Goal: Communication & Community: Share content

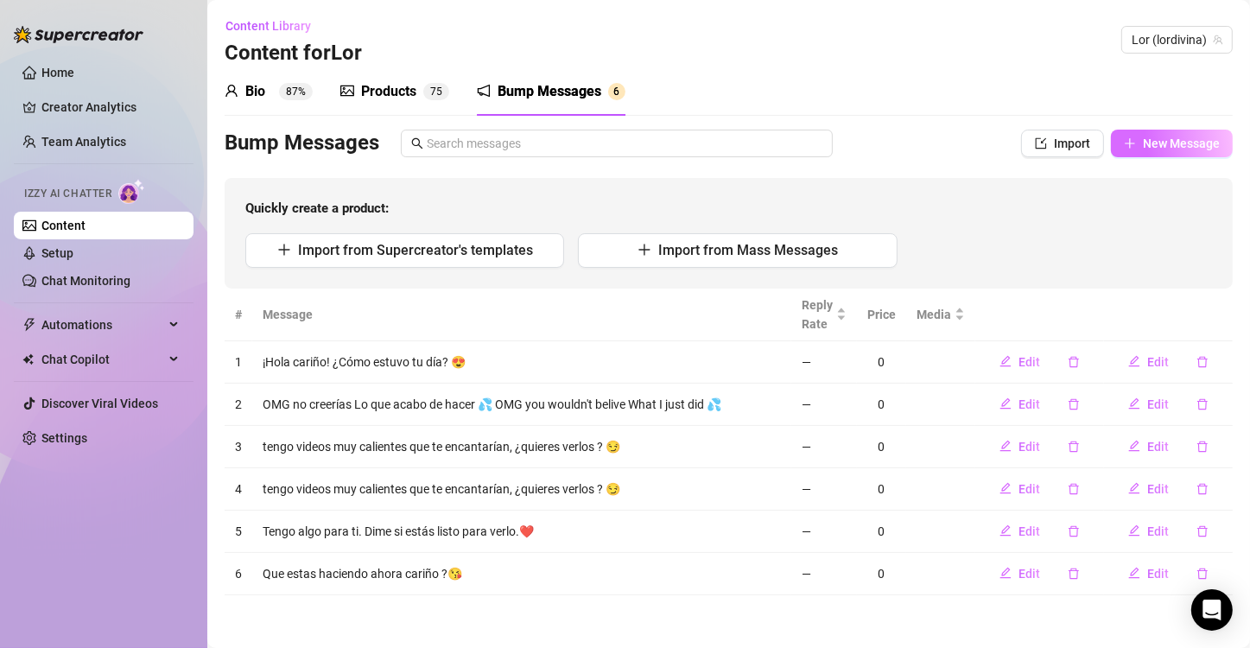
click at [1134, 135] on button "New Message" at bounding box center [1172, 144] width 122 height 28
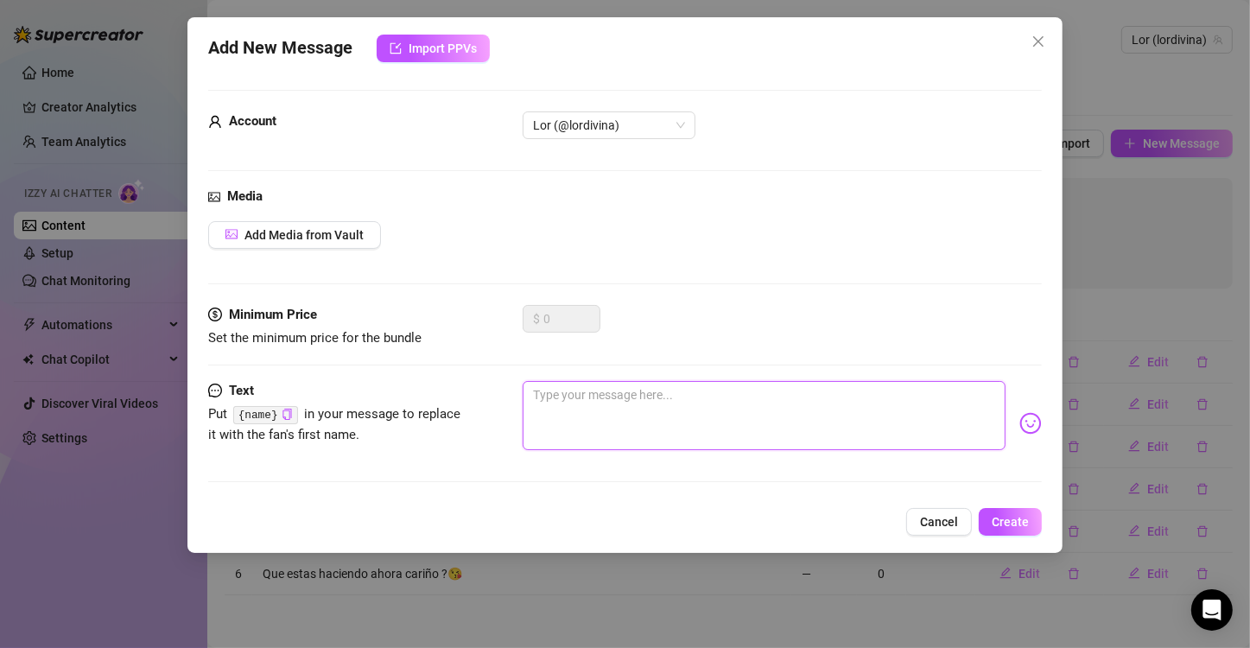
paste textarea "Uff, por fin te conectas... Estaba pensando en ti y en las cosas que podríamos …"
type textarea "Uff, por fin te conectas... Estaba pensando en ti y en las cosas que podríamos …"
drag, startPoint x: 637, startPoint y: 417, endPoint x: 734, endPoint y: 417, distance: 97.6
click at [734, 417] on textarea "Uff, por fin te conectas... Estaba pensando en ti y en las cosas que podríamos …" at bounding box center [764, 415] width 483 height 69
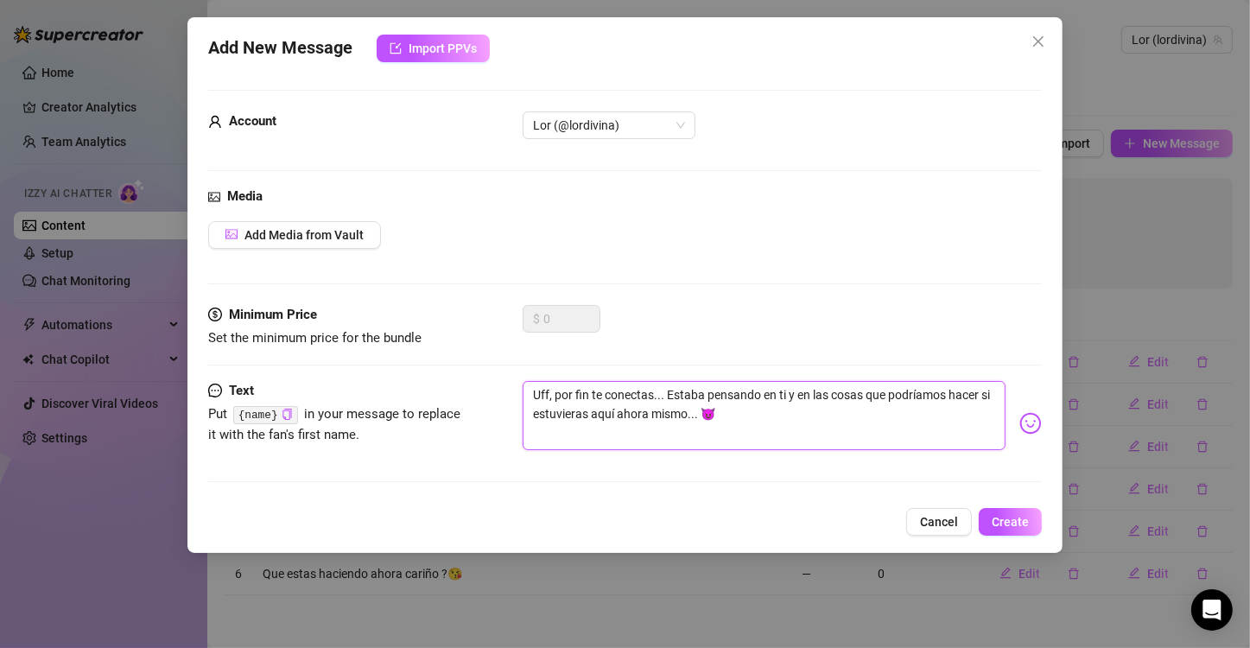
type textarea "Uff, por fin te conectas... Estaba pensando en ti y en las cosas que podríamos …"
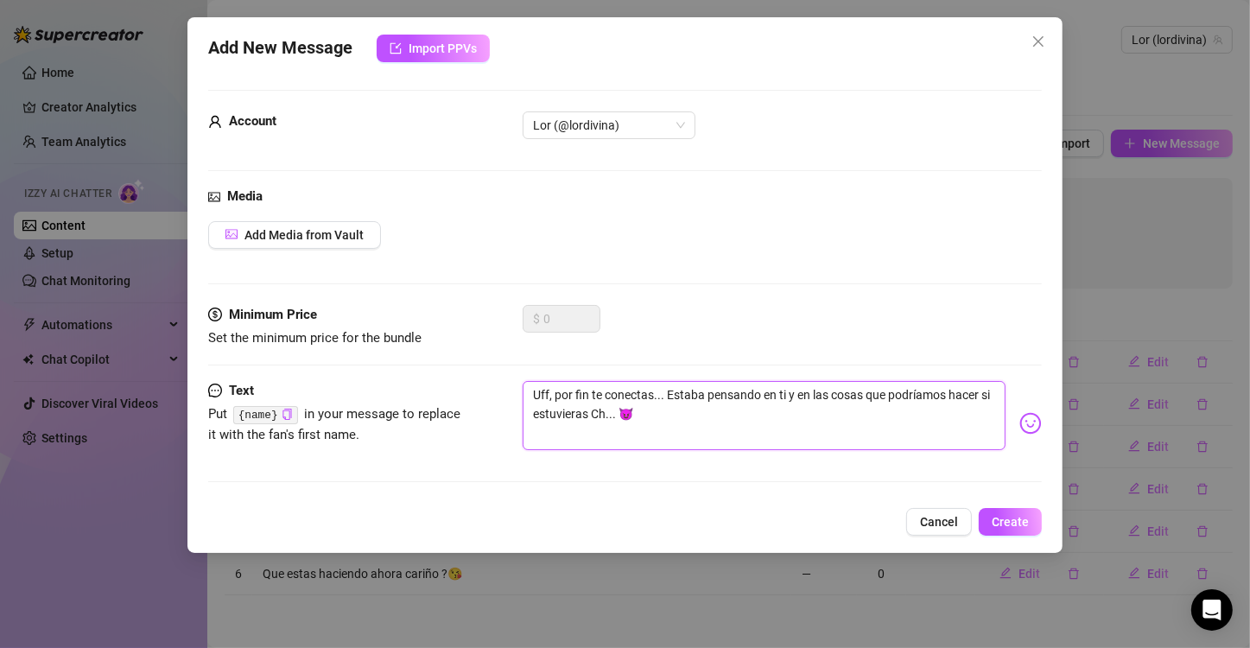
type textarea "Uff, por fin te conectas... Estaba pensando en ti y en las cosas que podríamos …"
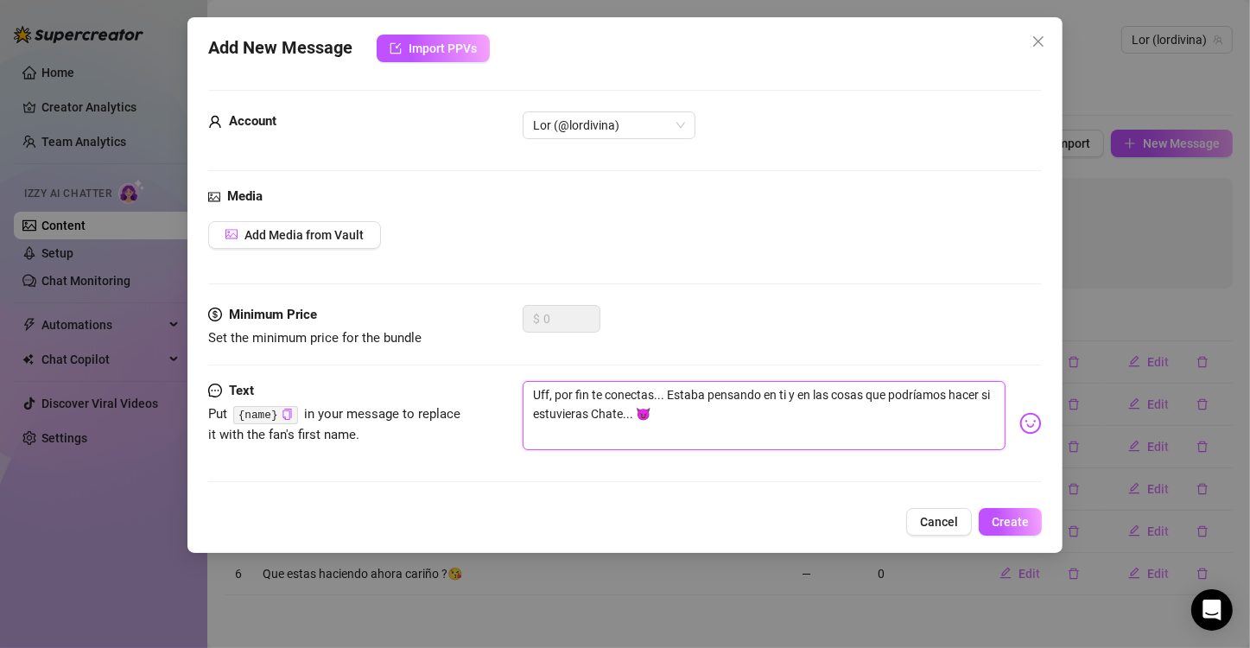
type textarea "Uff, por fin te conectas... Estaba pensando en ti y en las cosas que podríamos …"
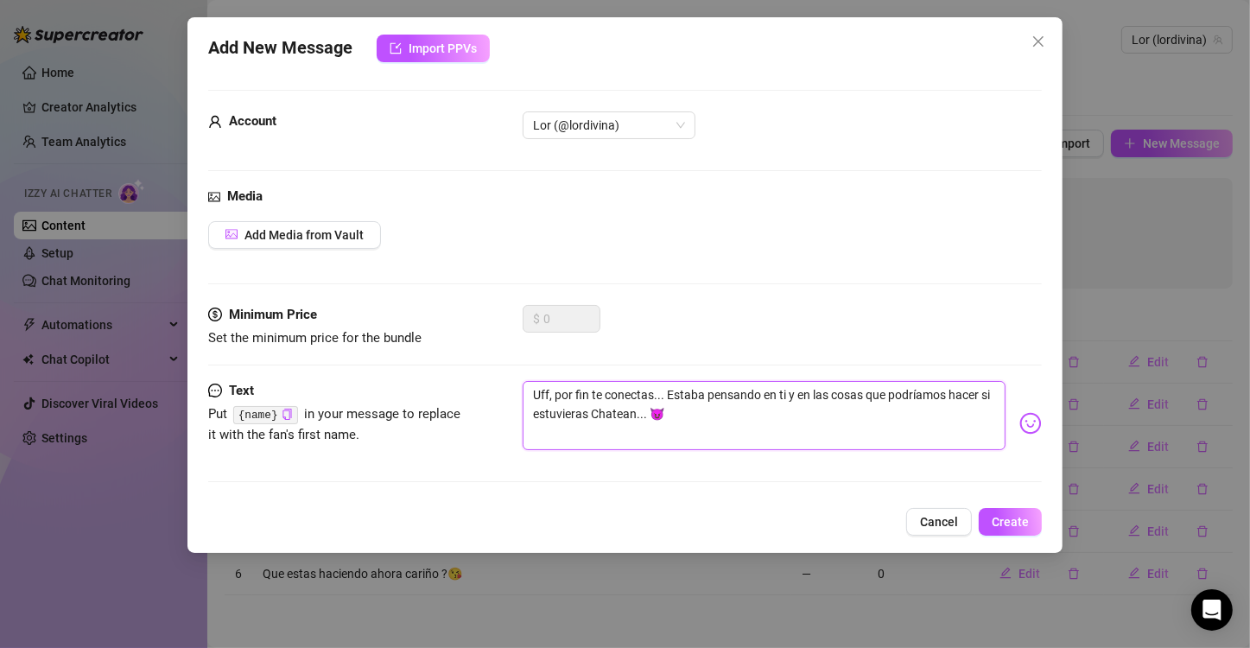
type textarea "Uff, por fin te conectas... Estaba pensando en ti y en las cosas que podríamos …"
click at [576, 118] on span "Lor (@lordivina)" at bounding box center [609, 125] width 152 height 26
type textarea "Uff, por fin te conectas... Estaba pensando en ti y en las cosas que podríamos …"
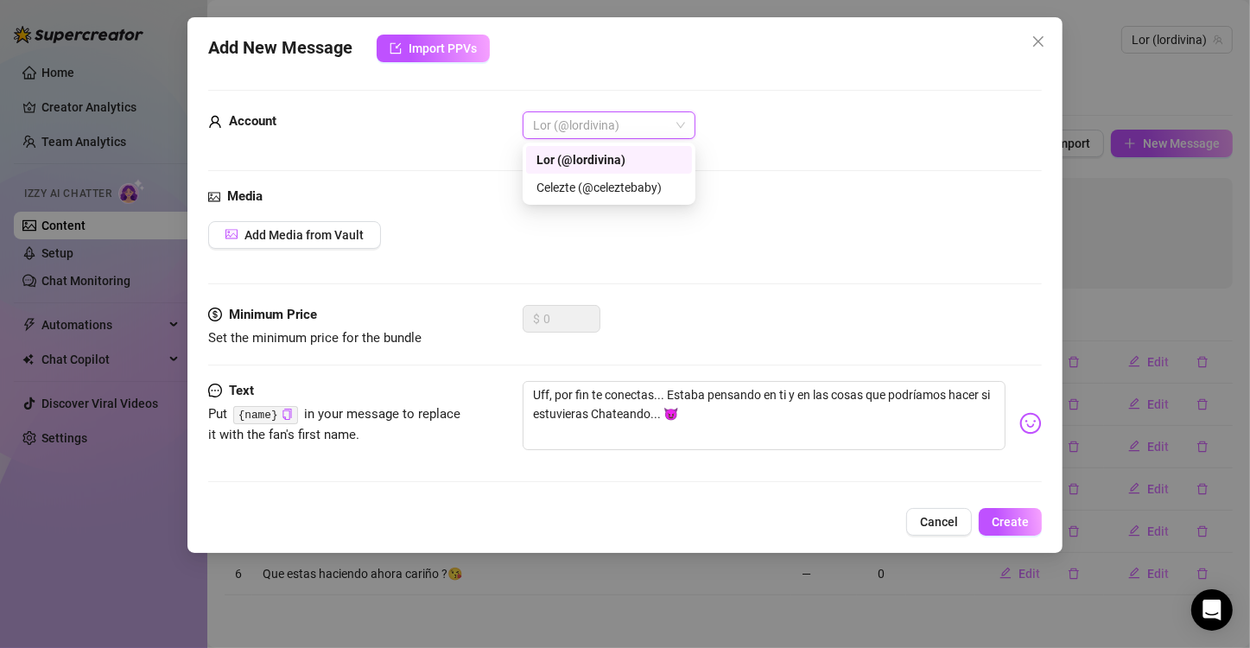
click at [599, 159] on div "Lor (@lordivina)" at bounding box center [609, 159] width 145 height 19
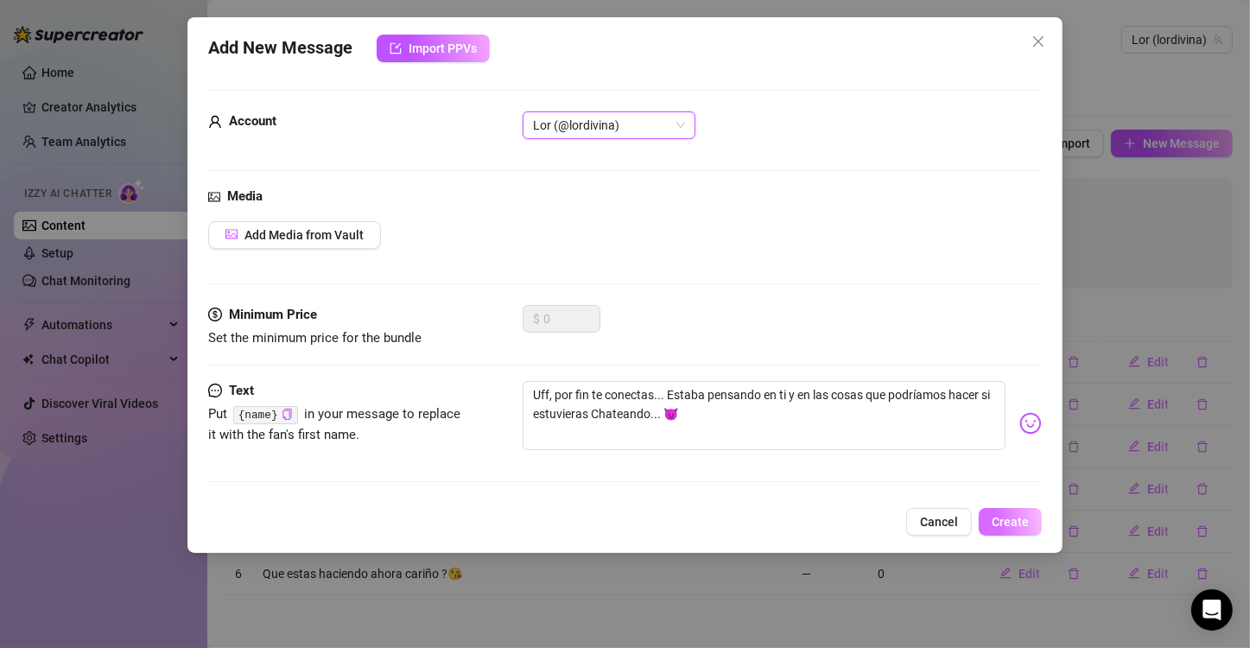
click at [1004, 515] on span "Create" at bounding box center [1010, 522] width 37 height 14
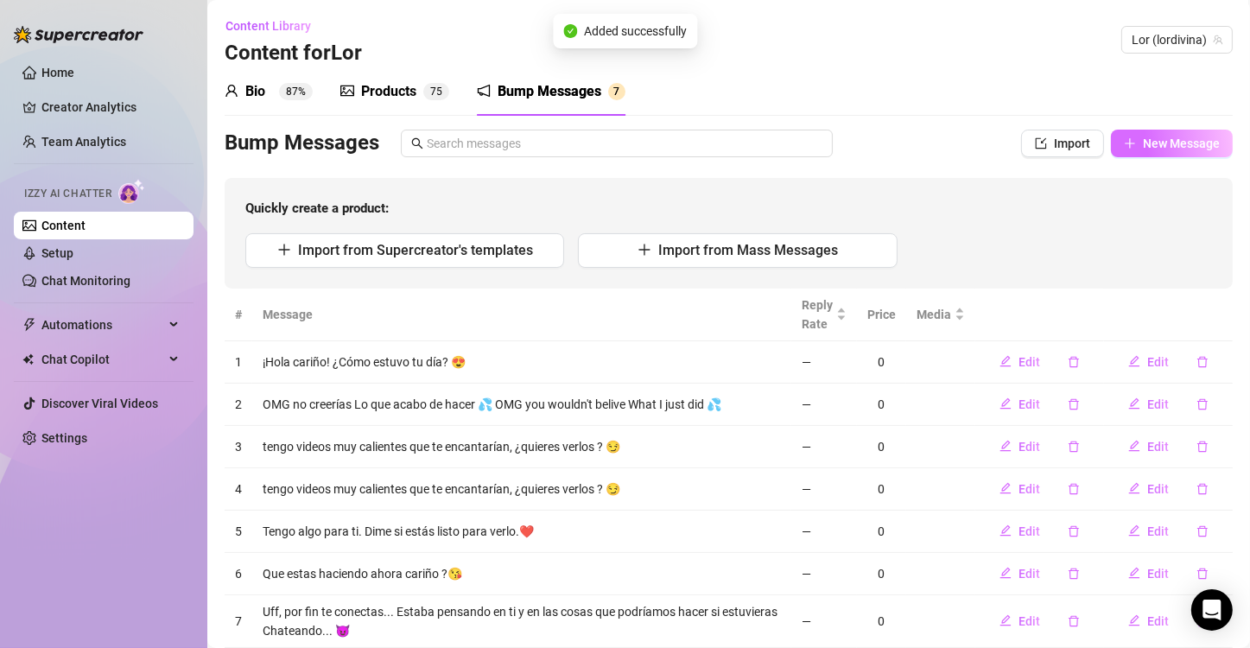
click at [1154, 134] on button "New Message" at bounding box center [1172, 144] width 122 height 28
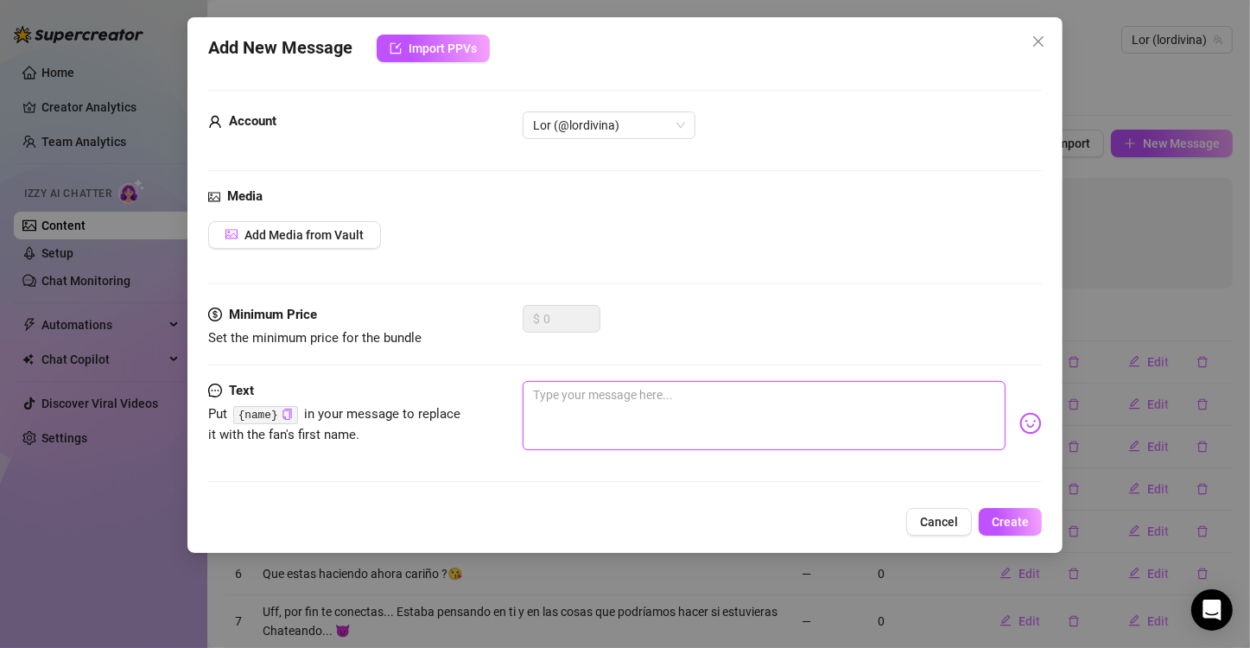
paste textarea "¿Te atreves a jugar un poco? 😉 Tengo una sorpresa para ti en mis DMs, pero solo…"
type textarea "¿Te atreves a jugar un poco? 😉 Tengo una sorpresa para ti en mis DMs, pero solo…"
click at [690, 388] on textarea "¿Te atreves a jugar un poco? 😉 Tengo una sorpresa para ti en mis DMs, pero solo…" at bounding box center [764, 415] width 483 height 69
type textarea "¿Te atreves a jugar un poco? 😉 Tengo una sorpresa para ti en mis DMs, pero solo…"
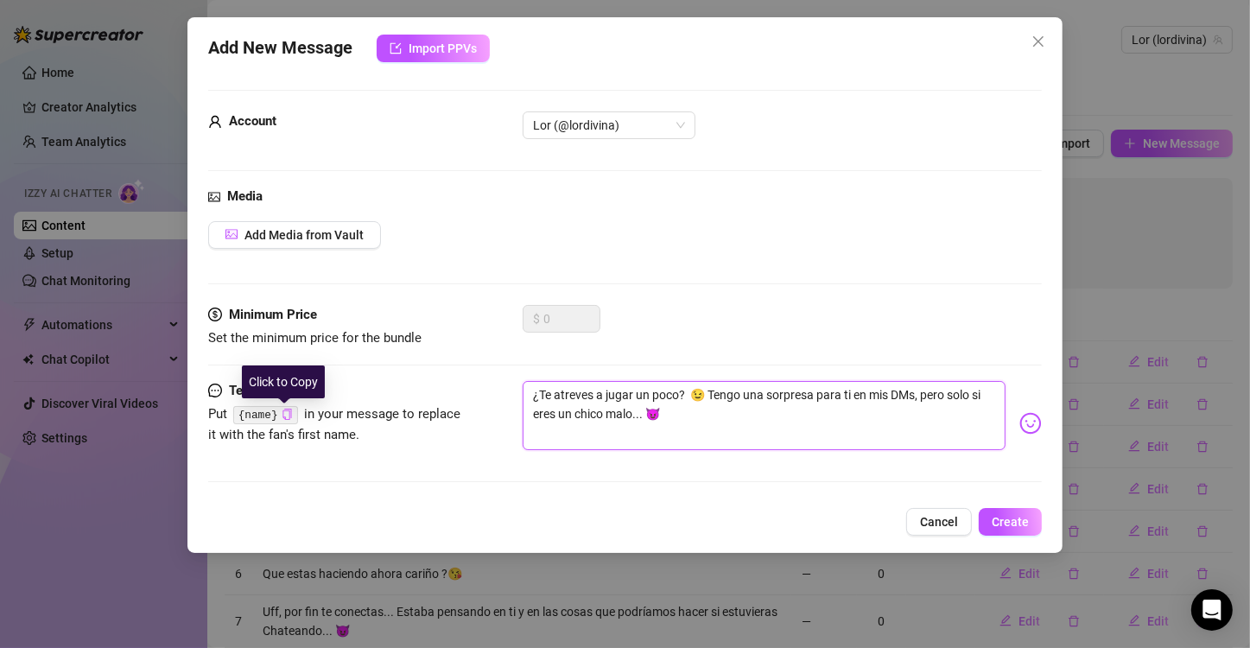
type textarea "¿Te atreves a jugar un poco? 😉 Tengo una sorpresa para ti en mis DMs, pero solo…"
click at [283, 414] on icon "copy" at bounding box center [287, 414] width 11 height 11
click at [690, 397] on textarea "¿Te atreves a jugar un poco? 😉 Tengo una sorpresa para ti en mis DMs, pero solo…" at bounding box center [764, 415] width 483 height 69
paste textarea "{name}"
type textarea "¿Te atreves a jugar un poco? {name} 😉 Tengo una sorpresa para ti en mis DMs, pe…"
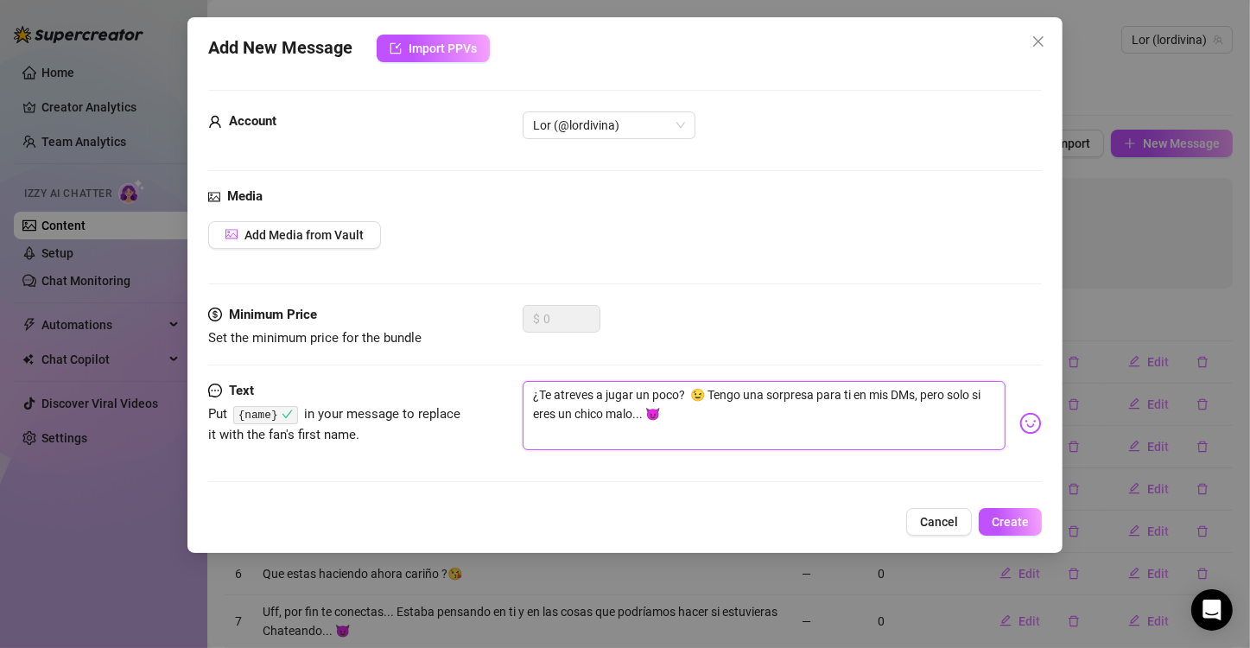
type textarea "¿Te atreves a jugar un poco? {name} 😉 Tengo una sorpresa para ti en mis DMs, pe…"
drag, startPoint x: 892, startPoint y: 394, endPoint x: 998, endPoint y: 398, distance: 105.5
click at [998, 398] on div "¿Te atreves a jugar un poco? {name} 😉 Tengo una sorpresa para ti en mis DMs, pe…" at bounding box center [782, 423] width 519 height 85
drag, startPoint x: 898, startPoint y: 395, endPoint x: 977, endPoint y: 403, distance: 80.0
click at [978, 398] on textarea "¿Te atreves a jugar un poco? {name} 😉 Tengo una sorpresa para ti en mis DMs, pe…" at bounding box center [764, 415] width 483 height 69
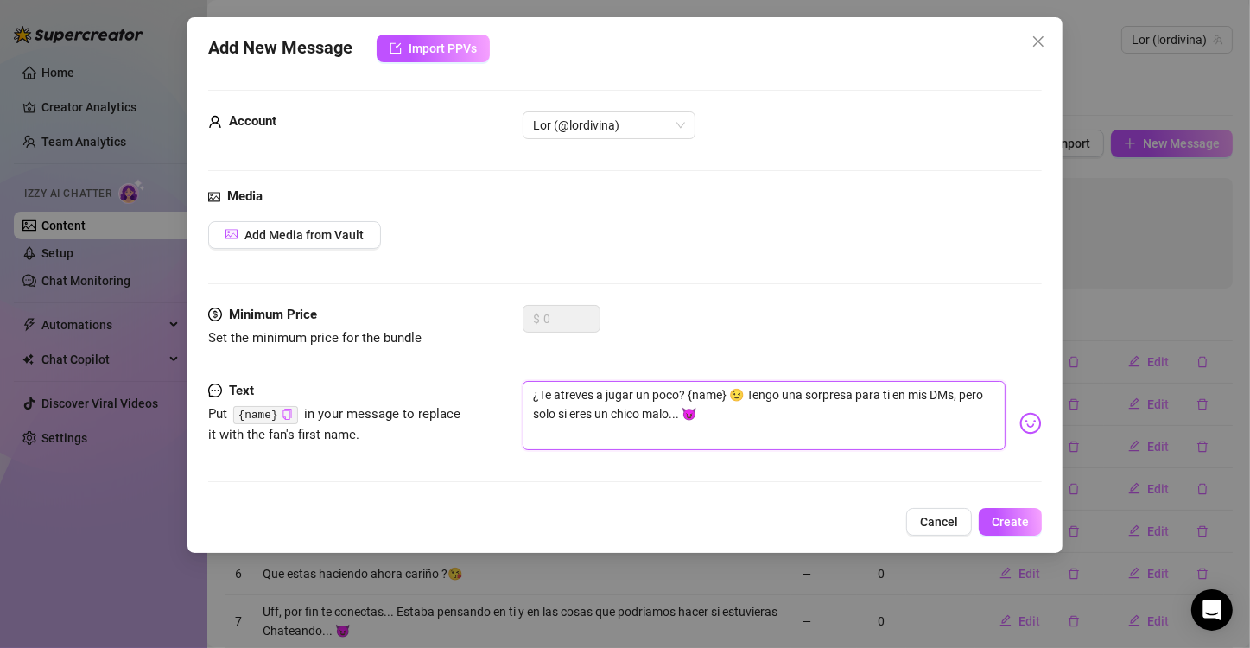
type textarea "¿Te atreves a jugar un poco? {name} 😉 Tengo una sorpresa para ti pero solo si e…"
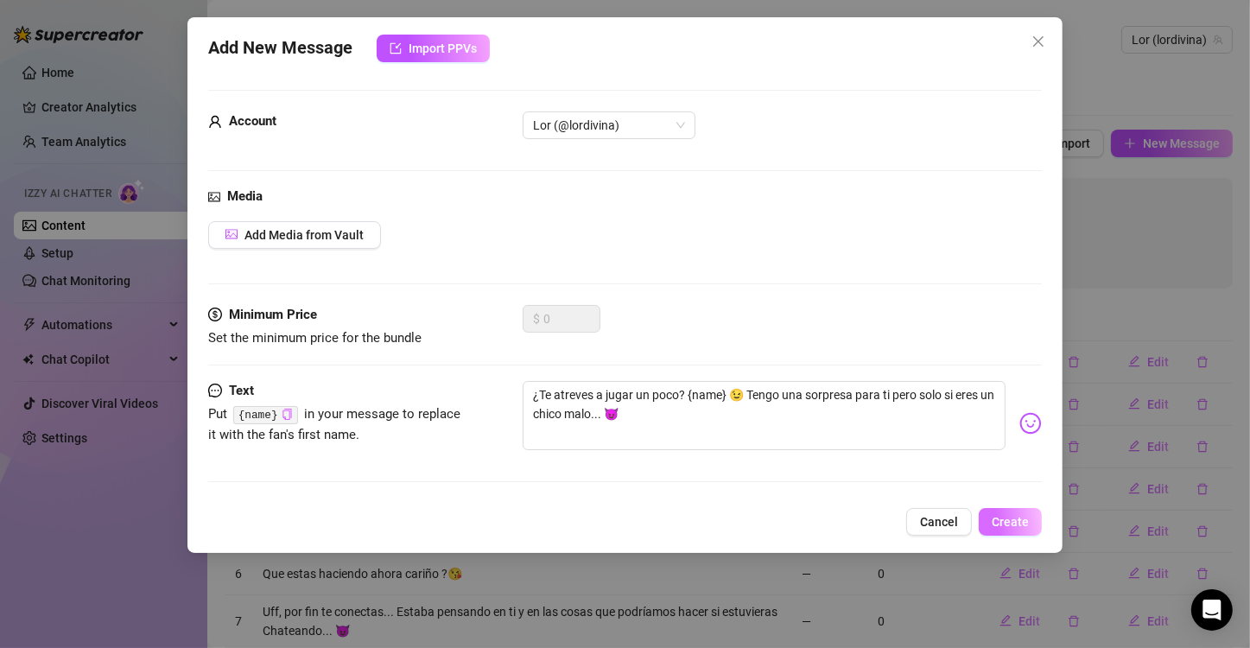
click at [1021, 515] on span "Create" at bounding box center [1010, 522] width 37 height 14
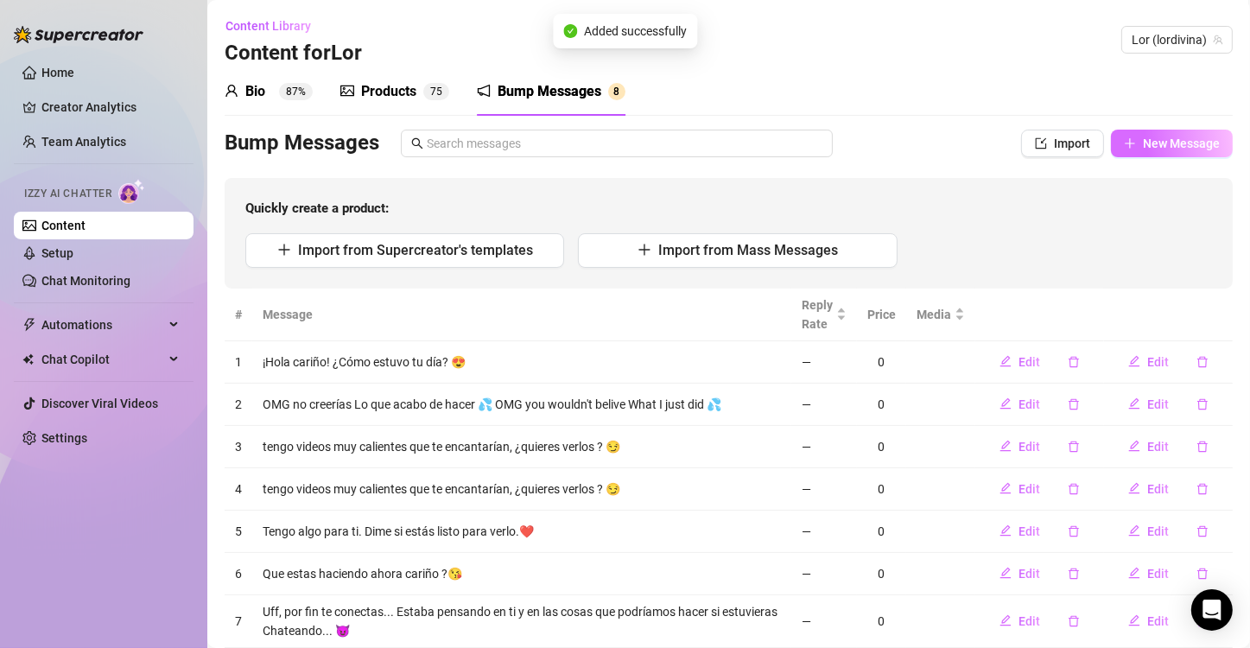
click at [1147, 142] on span "New Message" at bounding box center [1181, 144] width 77 height 14
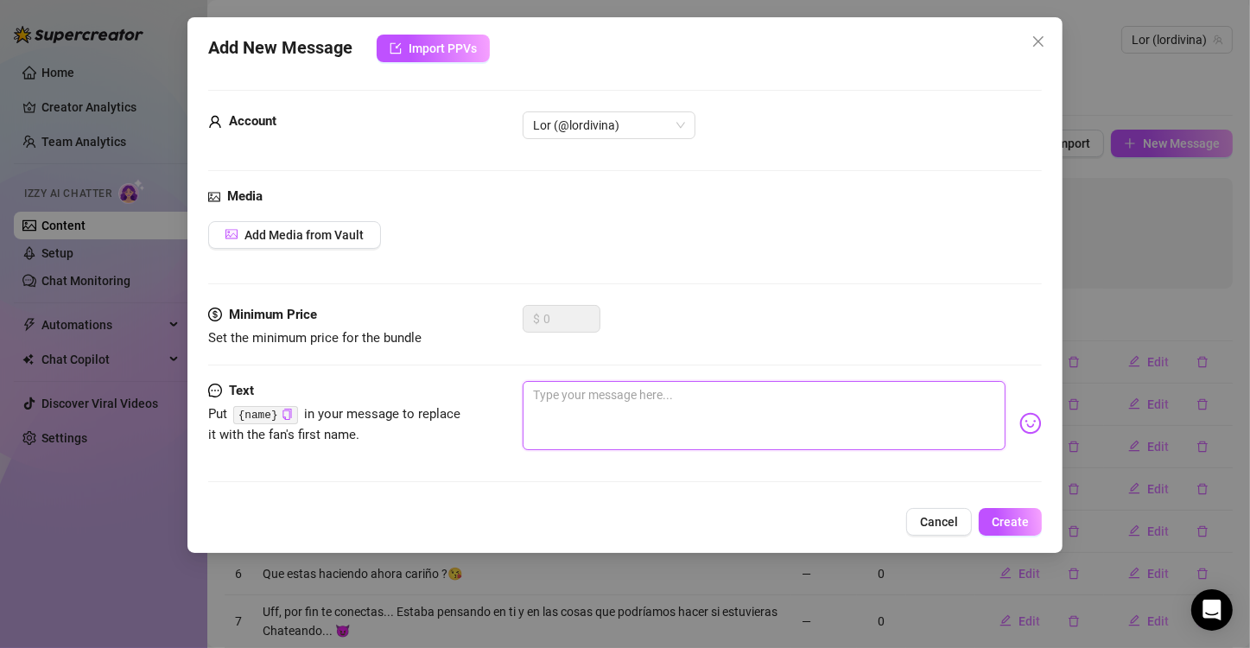
click at [640, 404] on textarea at bounding box center [764, 415] width 483 height 69
paste textarea "No me puedo concentrar en mi trabajo... Estoy pensando en lo que te haría si es…"
type textarea "No me puedo concentrar en mi trabajo... Estoy pensando en lo que te haría si es…"
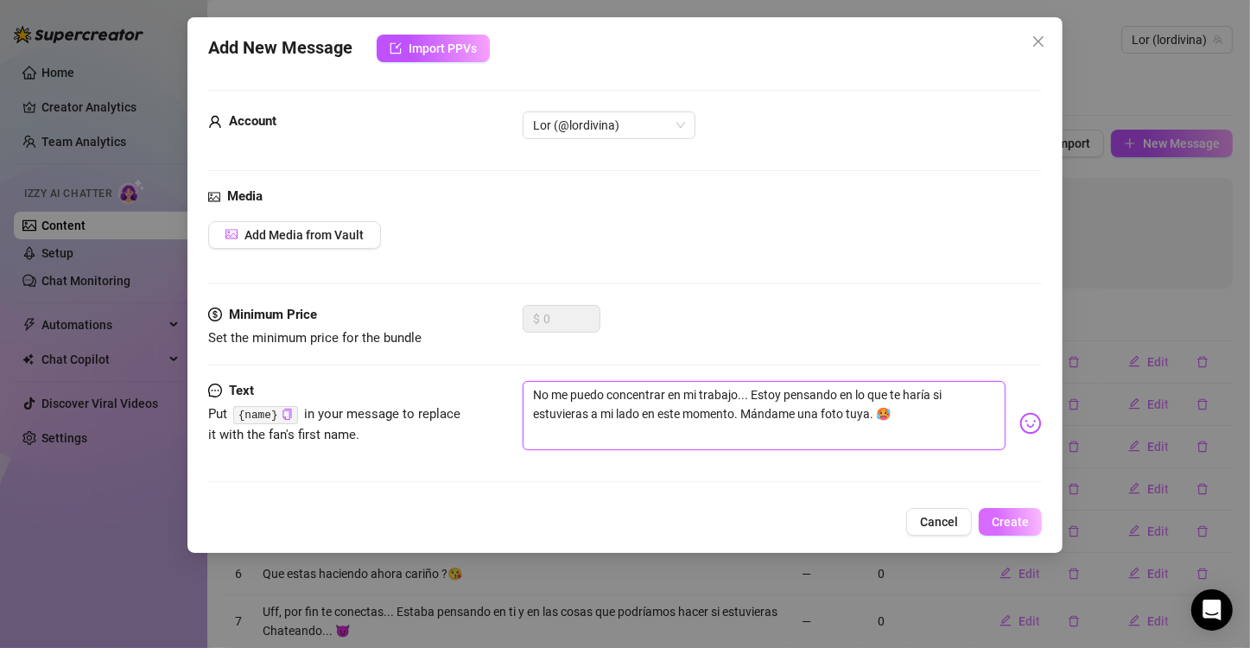
type textarea "No me puedo concentrar en mi trabajo... Estoy pensando en lo que te haría si es…"
click at [1006, 515] on span "Create" at bounding box center [1010, 522] width 37 height 14
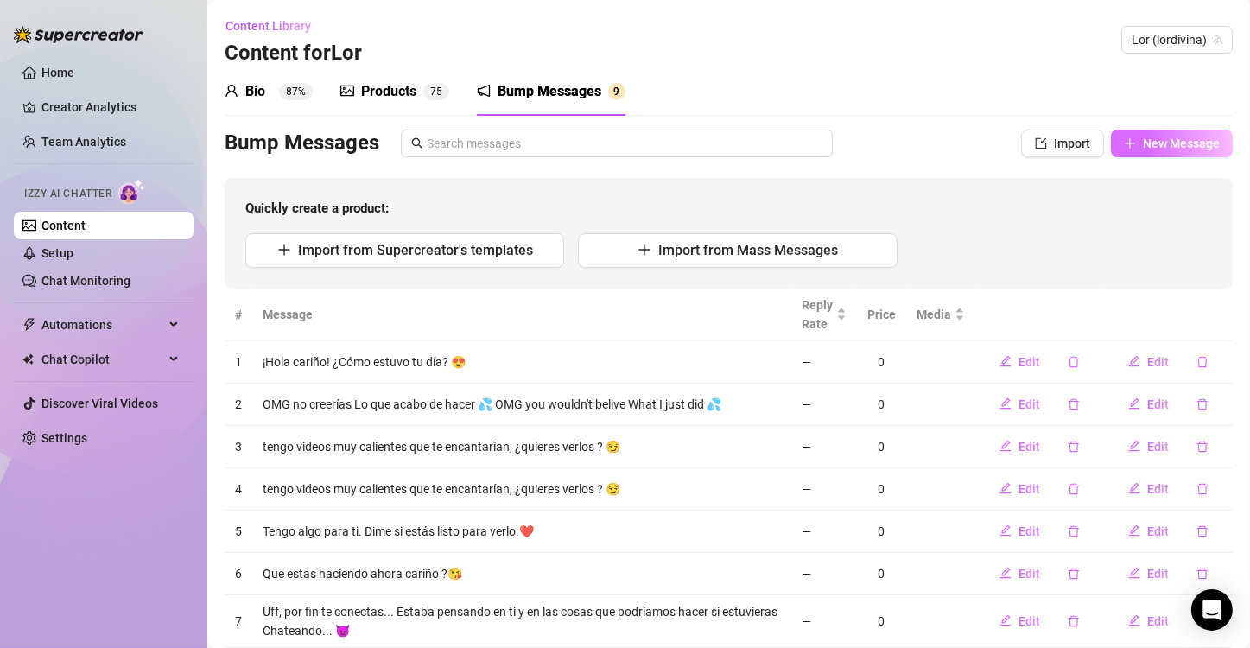
click at [1159, 139] on span "New Message" at bounding box center [1181, 144] width 77 height 14
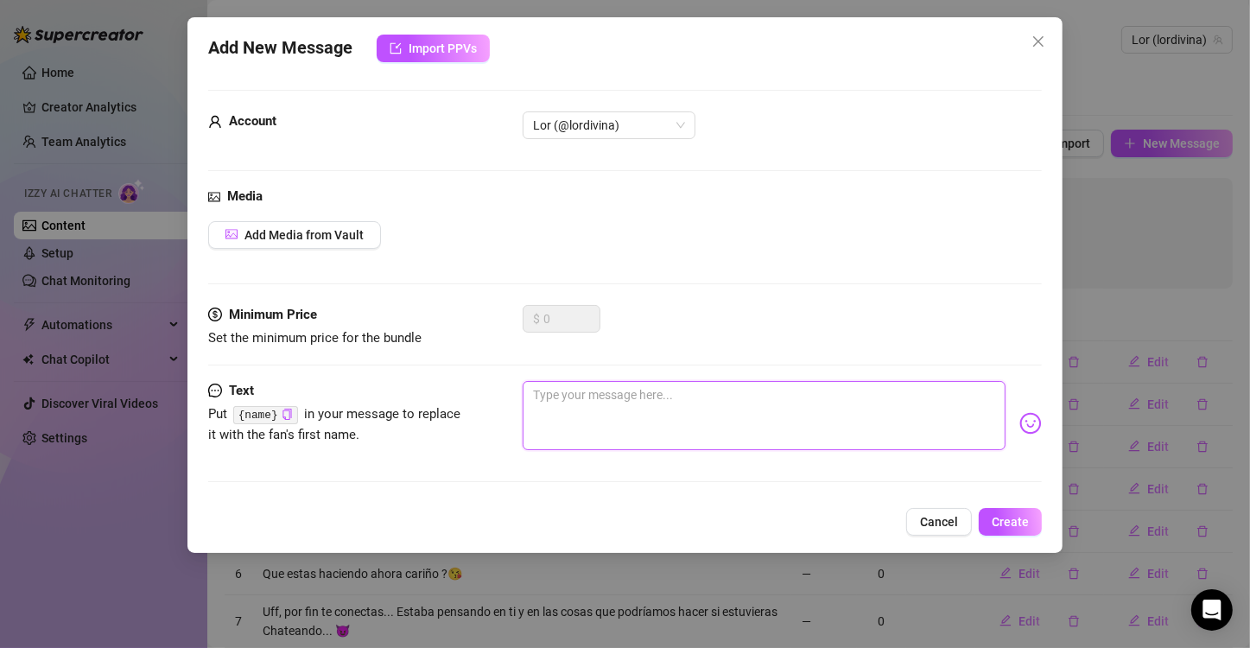
paste textarea "¿Tienes ganas de algo prohibido [DATE]? 🤫 [PERSON_NAME]me un mensaje si quieres…"
type textarea "¿Tienes ganas de algo prohibido [DATE]? 🤫 [PERSON_NAME]me un mensaje si quieres…"
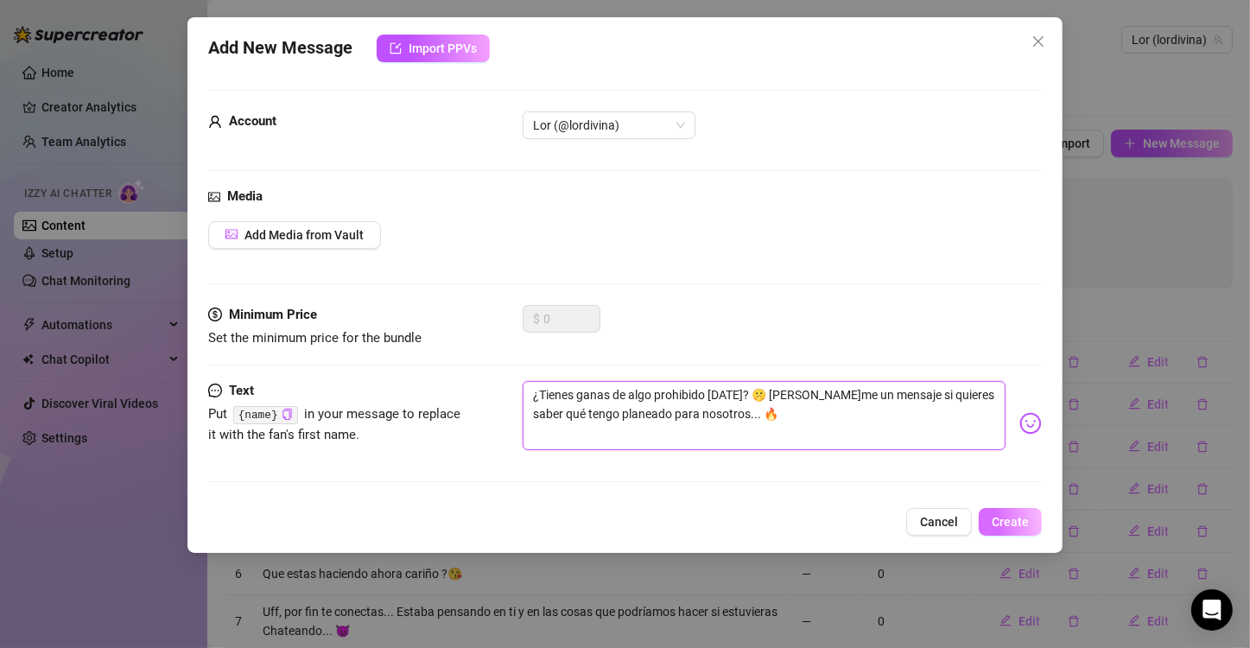
type textarea "¿Tienes ganas de algo prohibido [DATE]? 🤫 [PERSON_NAME]me un mensaje si quieres…"
click at [991, 525] on button "Create" at bounding box center [1010, 522] width 63 height 28
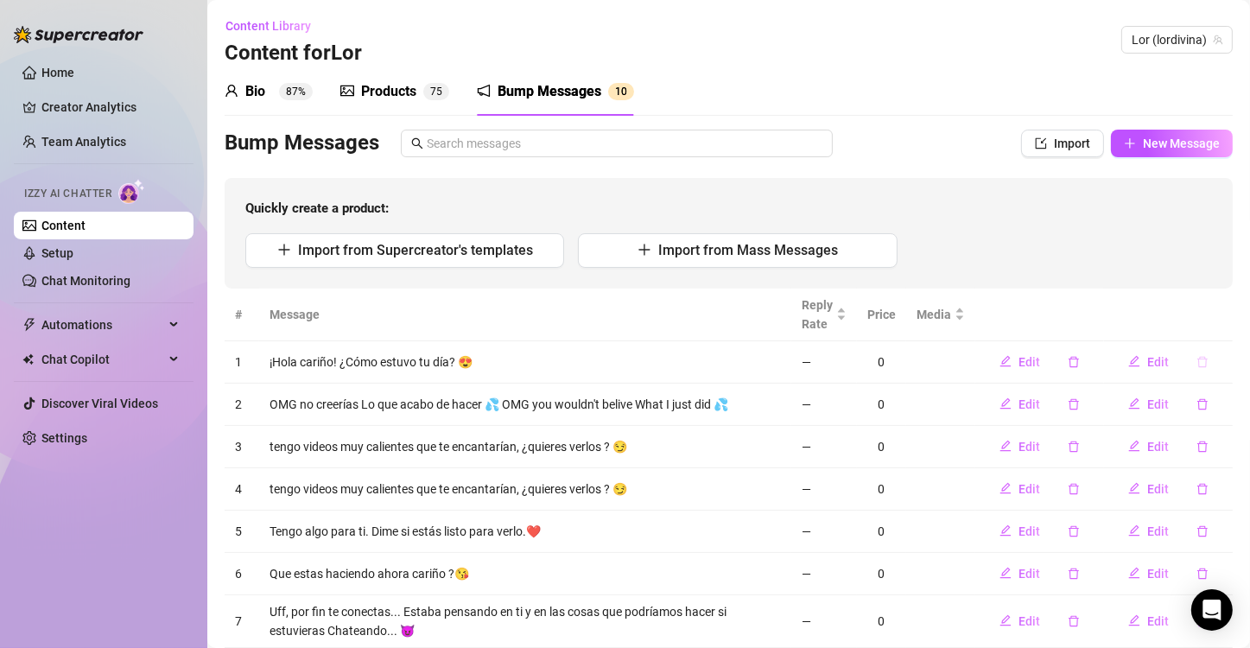
click at [1171, 143] on span "New Message" at bounding box center [1181, 144] width 77 height 14
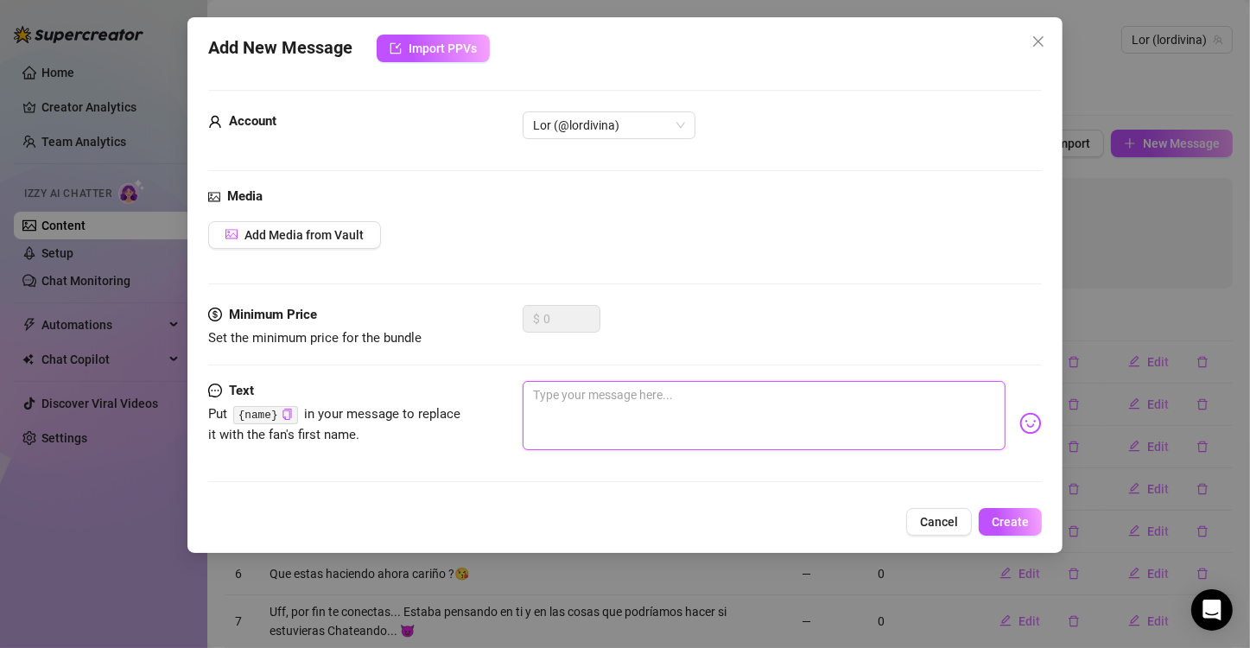
paste textarea "Me encanta verte conectado... ¿Qué te parece si hacemos que esta noche sea inol…"
type textarea "Me encanta verte conectado... ¿Qué te parece si hacemos que esta noche sea inol…"
click at [1026, 524] on span "Create" at bounding box center [1010, 522] width 37 height 14
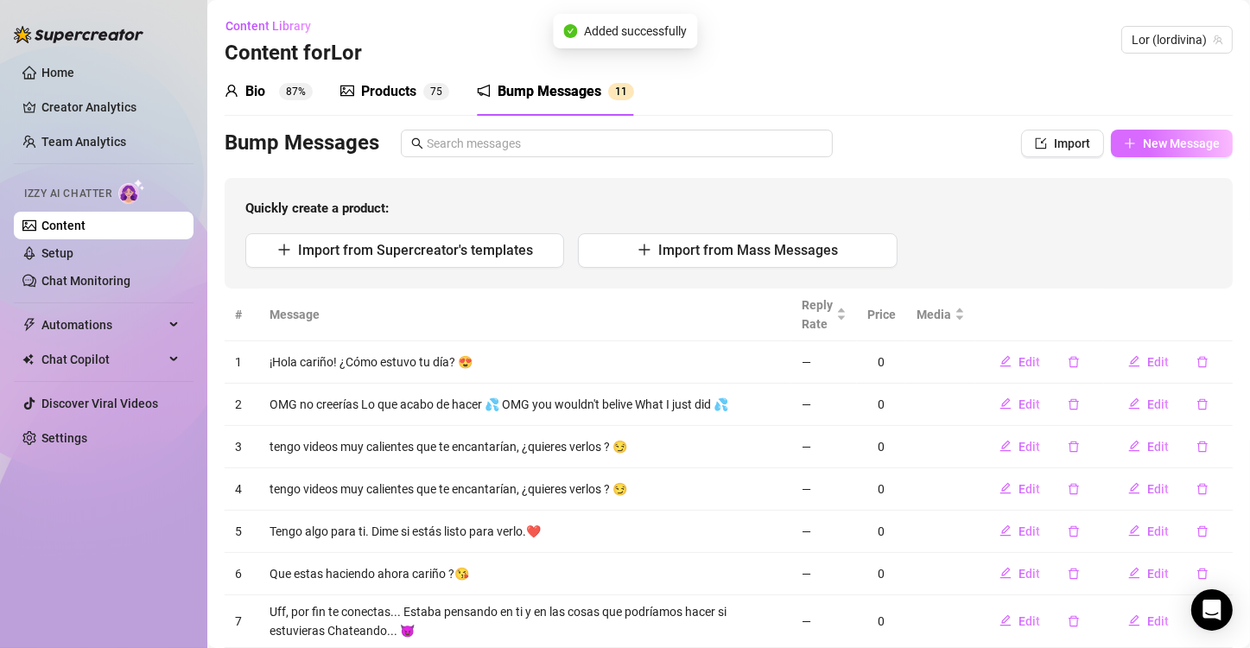
click at [1177, 137] on span "New Message" at bounding box center [1181, 144] width 77 height 14
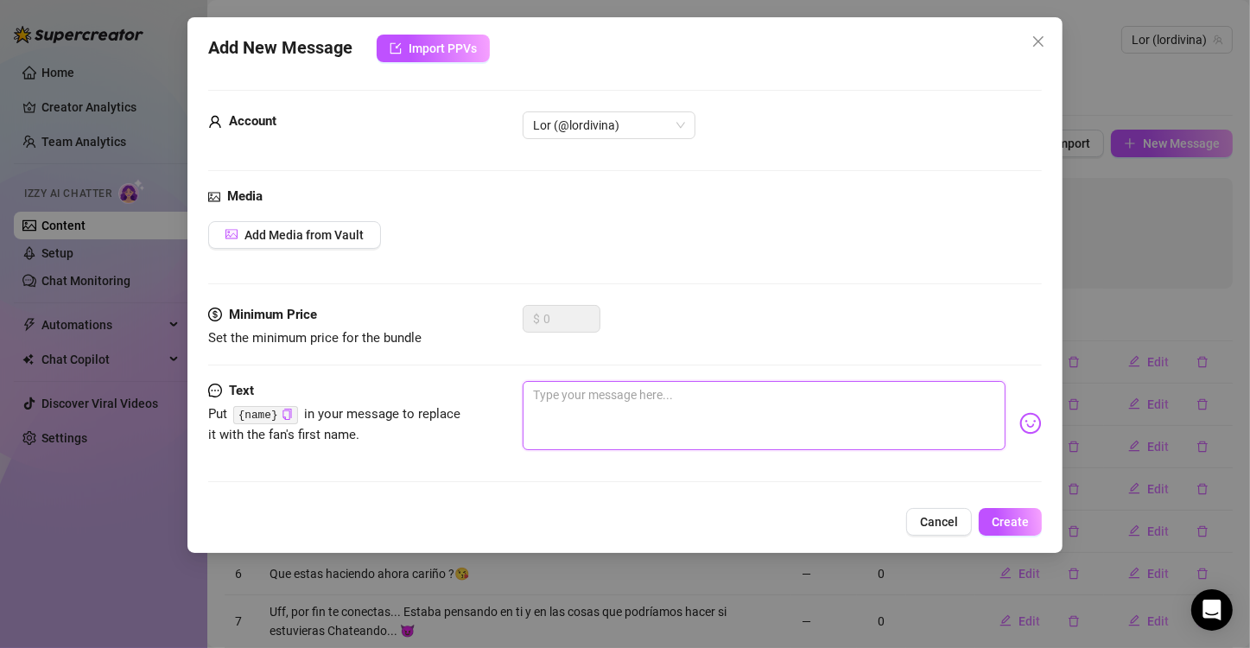
paste textarea "¿Qué me harías si estuvieras aquí? Cuéntame, quiero saber tus fantasías más sal…"
type textarea "¿Qué me harías si estuvieras aquí? Cuéntame, quiero saber tus fantasías más sal…"
click at [1019, 524] on span "Create" at bounding box center [1010, 522] width 37 height 14
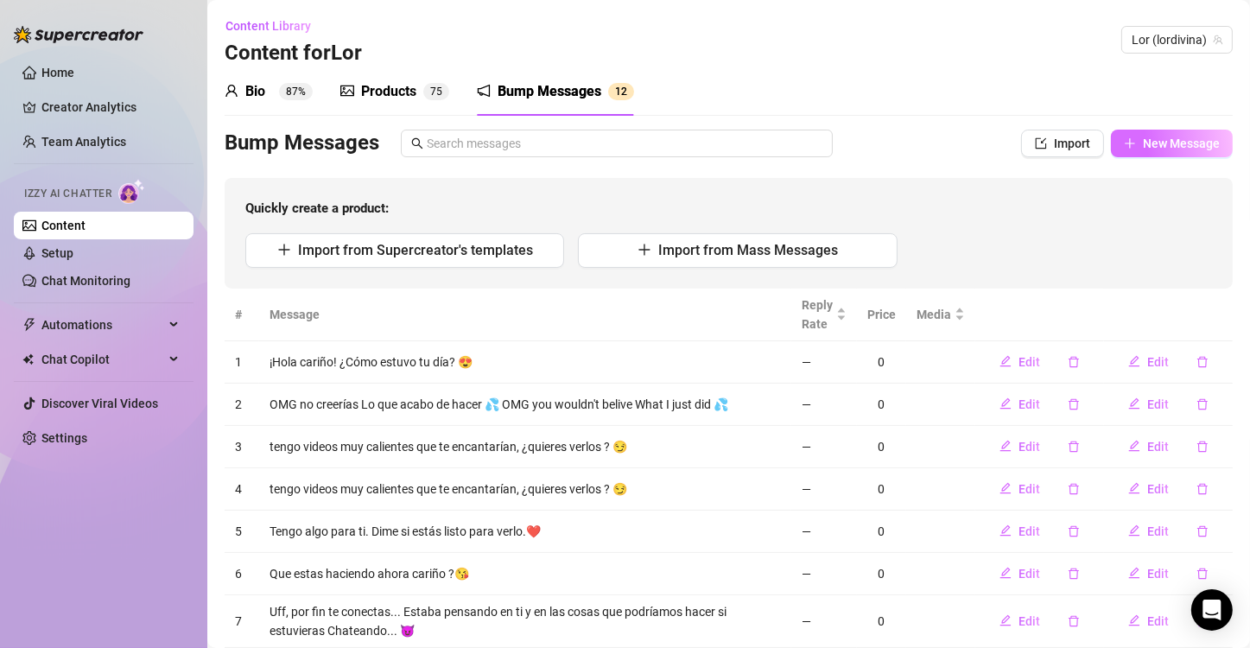
click at [1181, 137] on span "New Message" at bounding box center [1181, 144] width 77 height 14
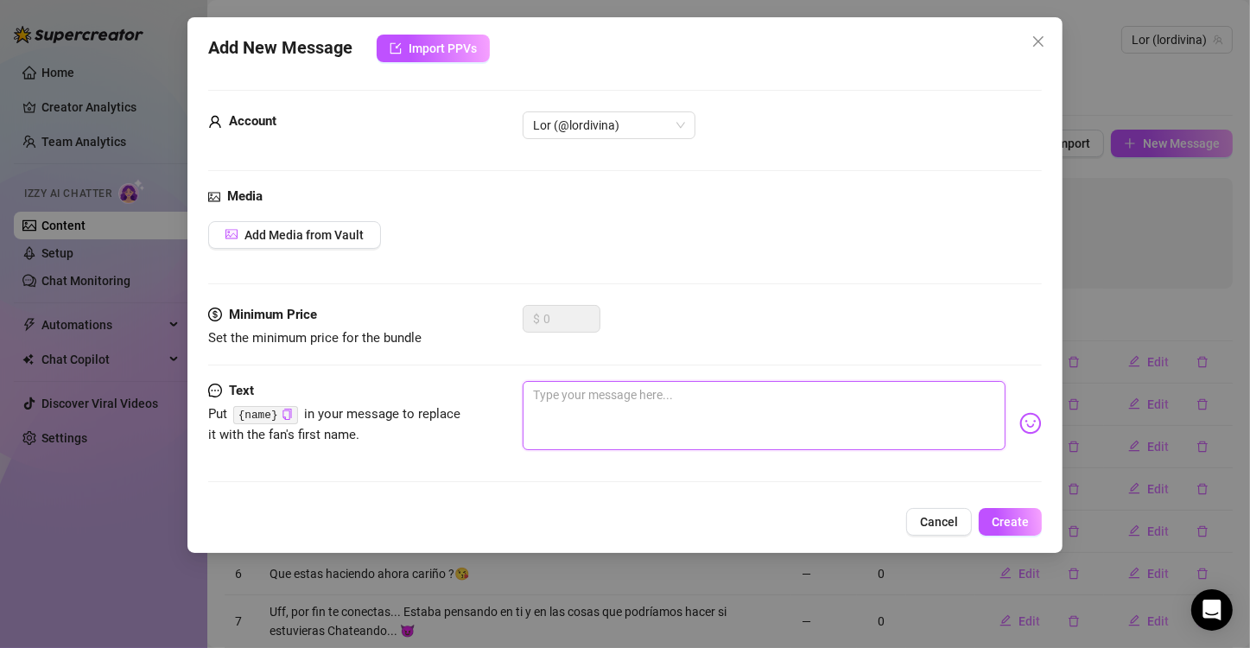
paste textarea "Tengo ganas de ser muy traviesa [DATE]... ¿me acompañas a portarnos mal?""
type textarea "Tengo ganas de ser muy traviesa [DATE]... ¿me acompañas a portarnos mal?""
type textarea "Tengo ganas de ser muy traviesa [DATE]... ¿me acompañas a portarnos mal?"
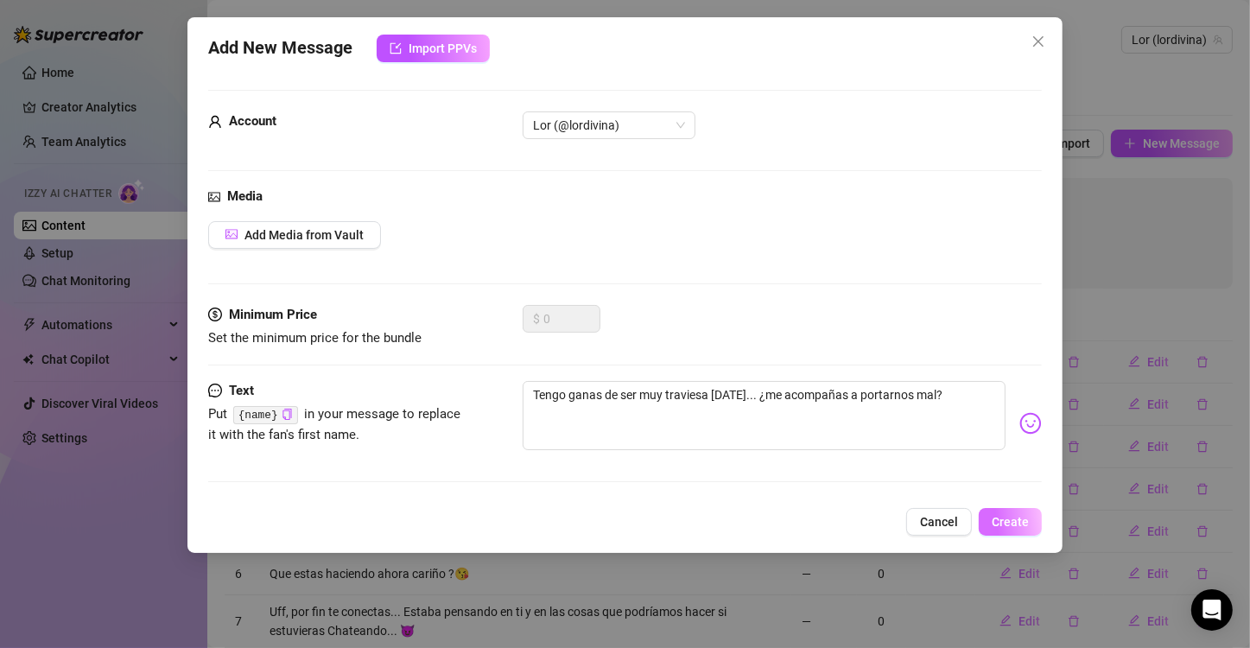
click at [1025, 515] on span "Create" at bounding box center [1010, 522] width 37 height 14
